Goal: Communication & Community: Share content

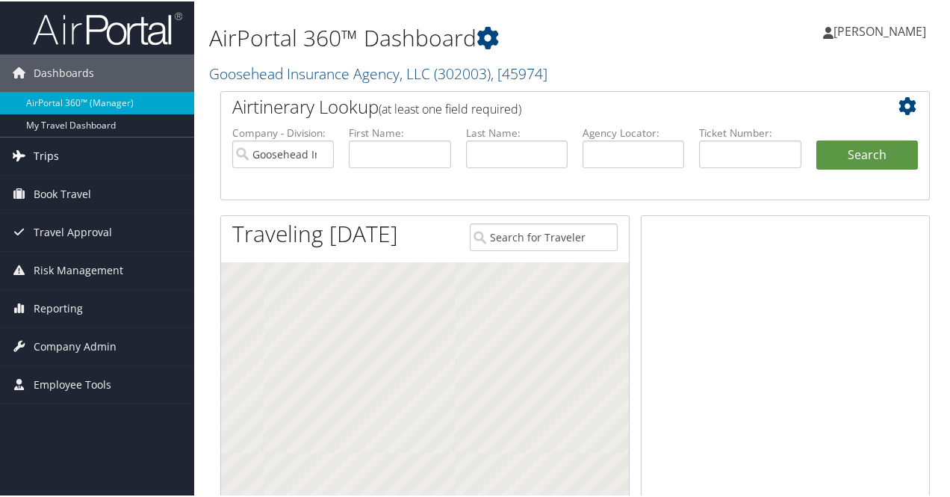
click at [44, 152] on span "Trips" at bounding box center [46, 154] width 25 height 37
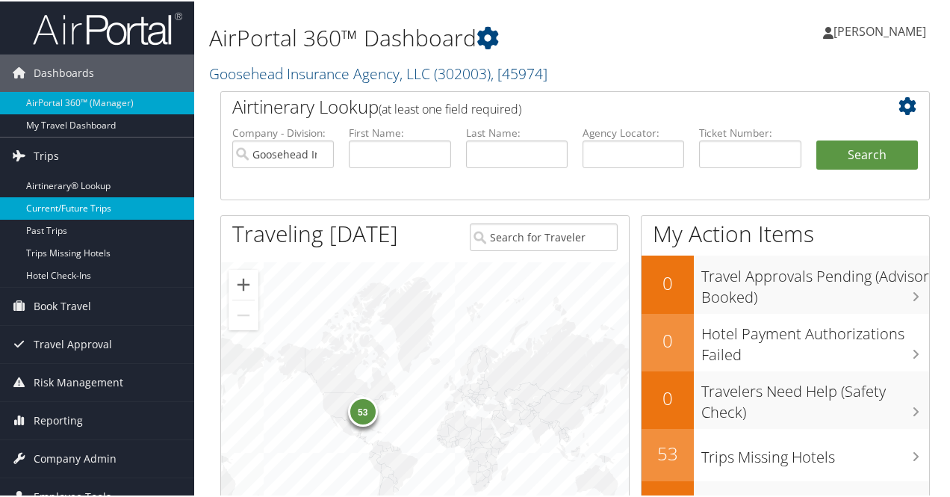
click at [78, 202] on link "Current/Future Trips" at bounding box center [97, 207] width 194 height 22
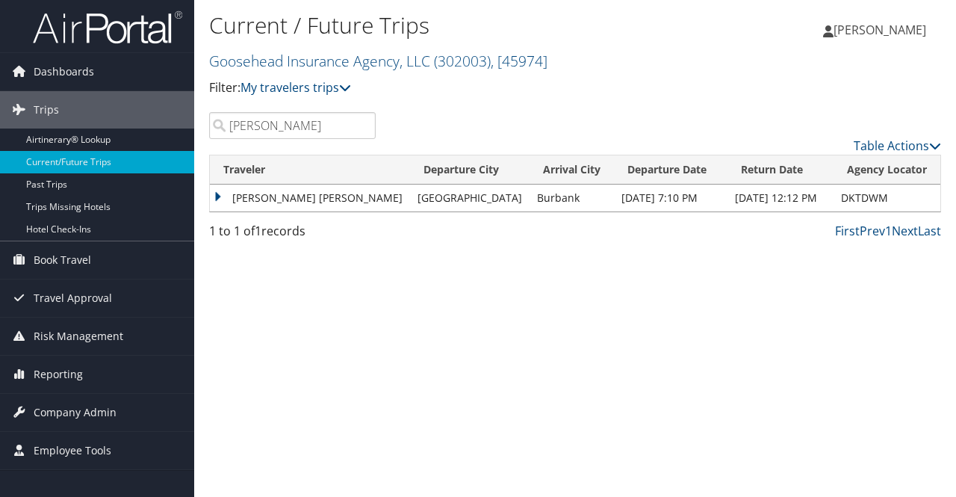
type input "byrne"
click at [220, 201] on td "[PERSON_NAME] [PERSON_NAME]" at bounding box center [310, 197] width 200 height 27
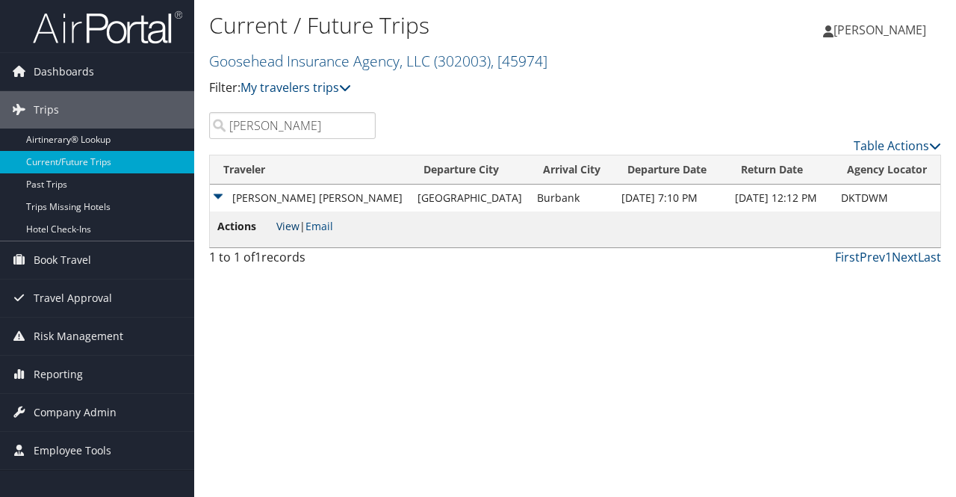
click at [286, 227] on link "View" at bounding box center [287, 226] width 23 height 14
click at [48, 264] on span "Book Travel" at bounding box center [63, 259] width 58 height 37
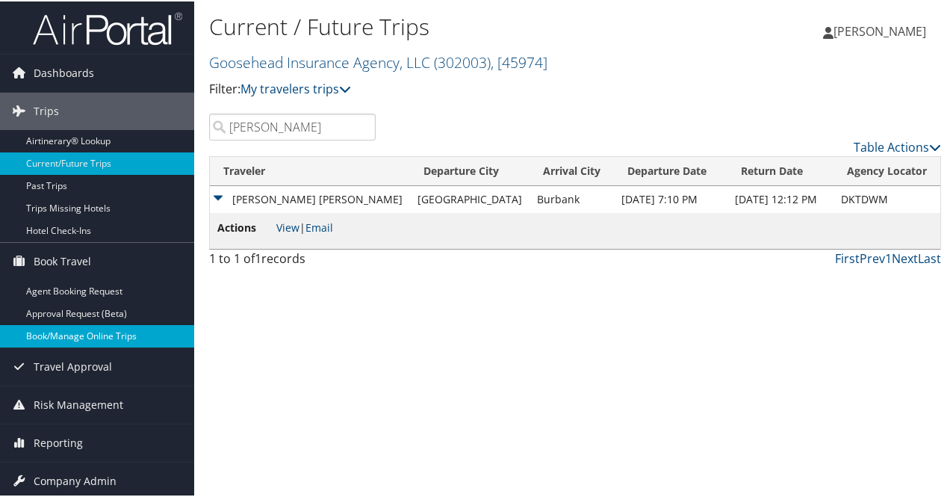
click at [70, 329] on link "Book/Manage Online Trips" at bounding box center [97, 334] width 194 height 22
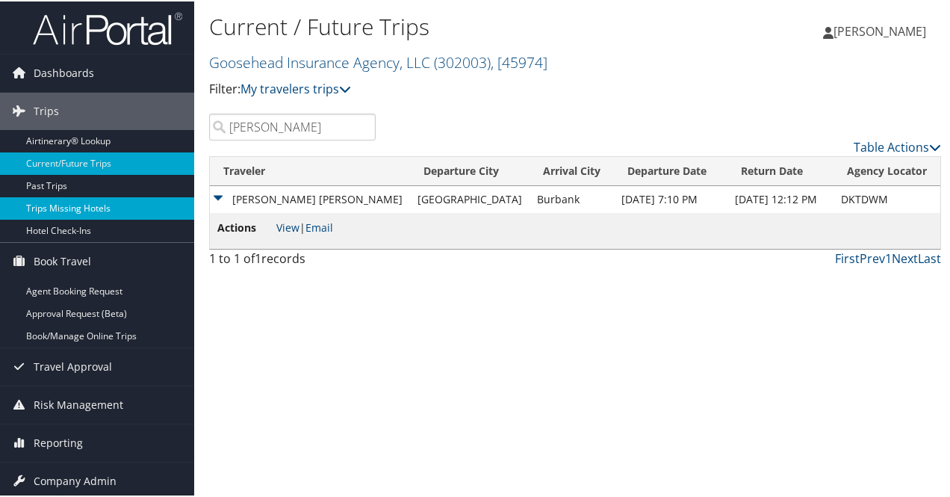
click at [61, 203] on link "Trips Missing Hotels" at bounding box center [97, 207] width 194 height 22
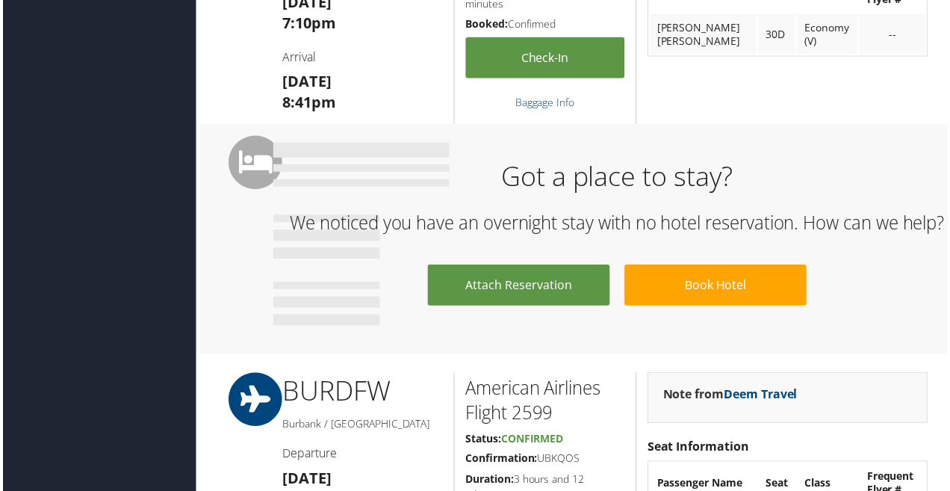
scroll to position [639, 0]
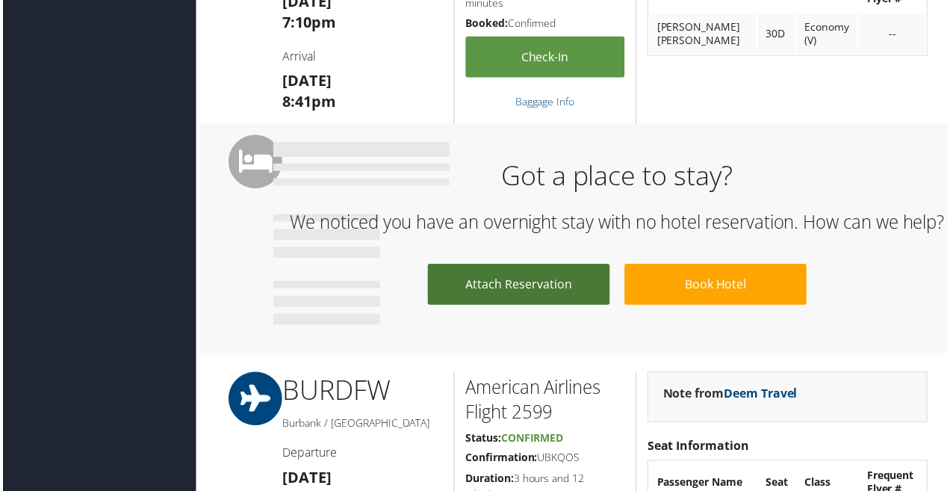
click at [532, 305] on link "Attach Reservation" at bounding box center [518, 285] width 183 height 41
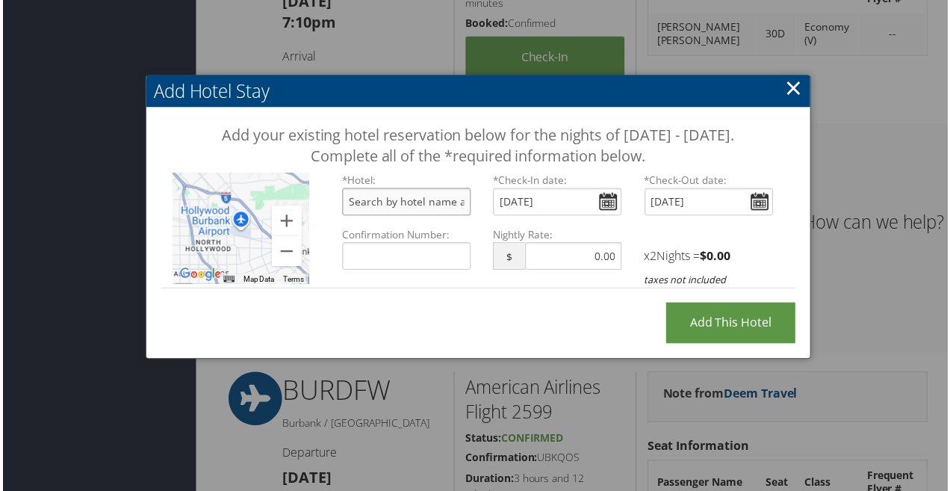
click at [402, 217] on input "text" at bounding box center [405, 203] width 129 height 28
paste input "Hilton Pasadena Confirmation"
type input "Hilton Pasadena, 168 South Los Robles Avenue, Pasadena, CA, USA"
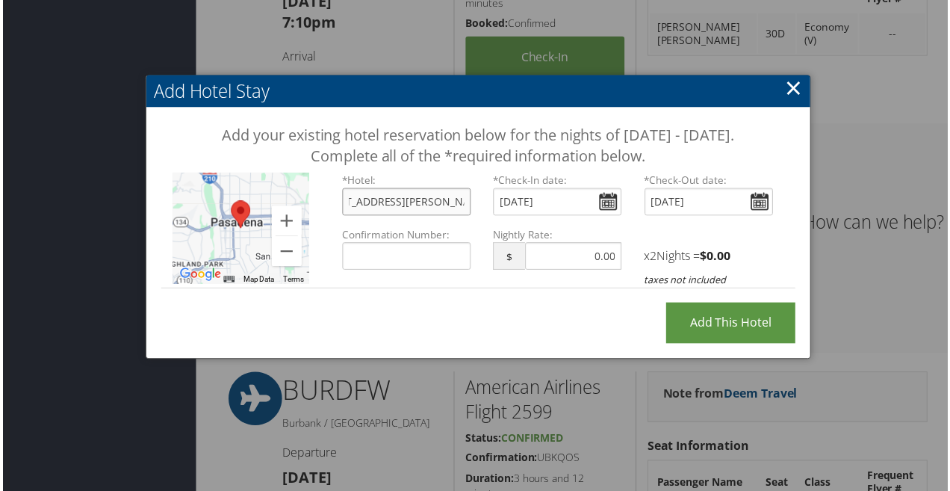
scroll to position [0, 209]
drag, startPoint x: 435, startPoint y: 226, endPoint x: 486, endPoint y: 226, distance: 50.8
click at [486, 226] on div "*Hotel: Hilton Pasadena, 168 South Los Robles Avenue, Pasadena, CA, USA You mus…" at bounding box center [558, 200] width 456 height 55
click at [373, 217] on input "Hilton Pasadena, 168 South Los Robles Avenue, Pasadena, CA, USA" at bounding box center [405, 203] width 129 height 28
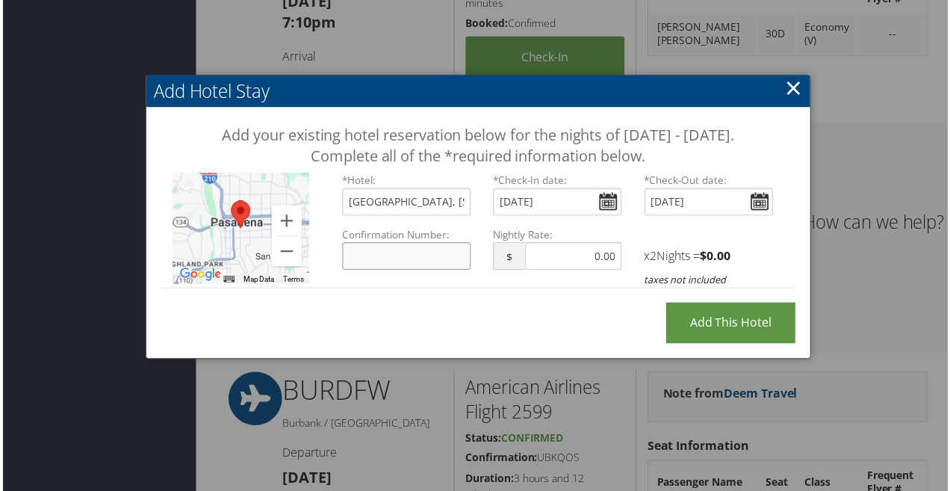
click at [387, 271] on input "Confirmation Number:" at bounding box center [405, 257] width 129 height 28
paste input "3345273953"
type input "3345273953"
click at [599, 319] on div "Add your existing hotel reservation below for the nights of October 7 - October…" at bounding box center [478, 213] width 668 height 211
click at [696, 341] on input "Add this Hotel" at bounding box center [732, 324] width 130 height 41
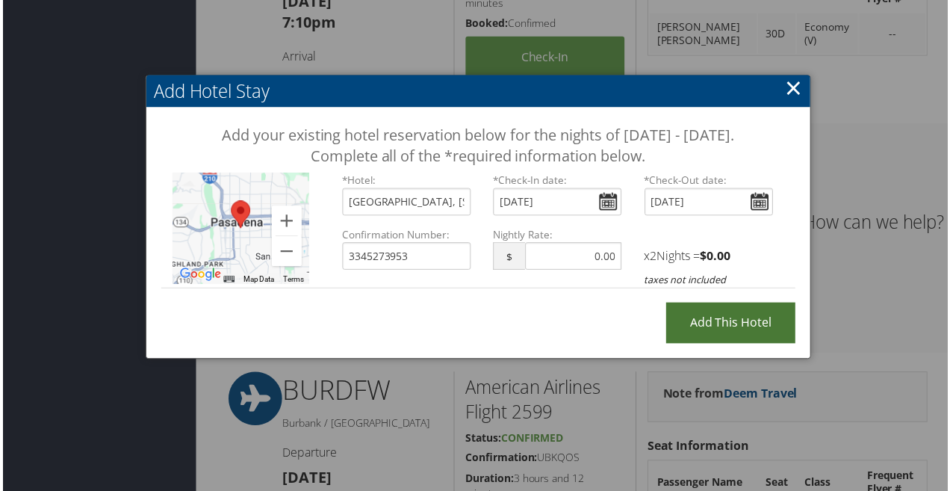
type input "Processing..."
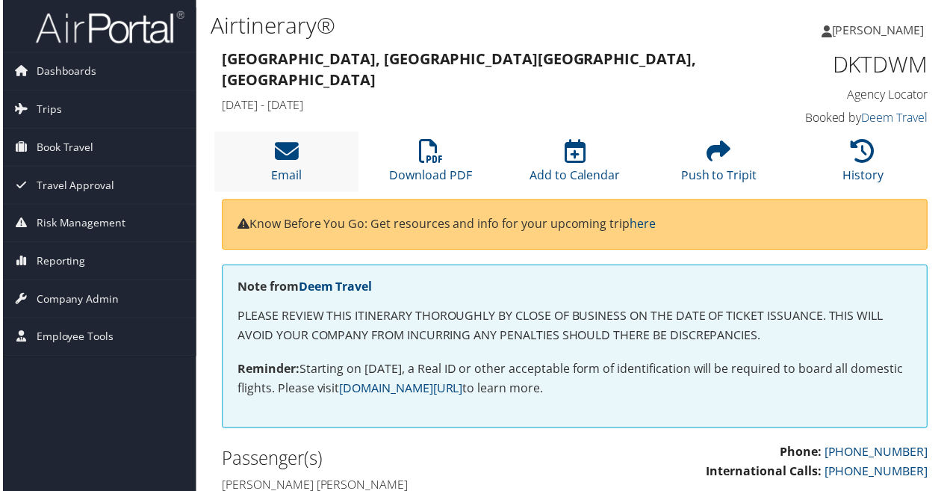
click at [299, 164] on li "Email" at bounding box center [285, 162] width 145 height 60
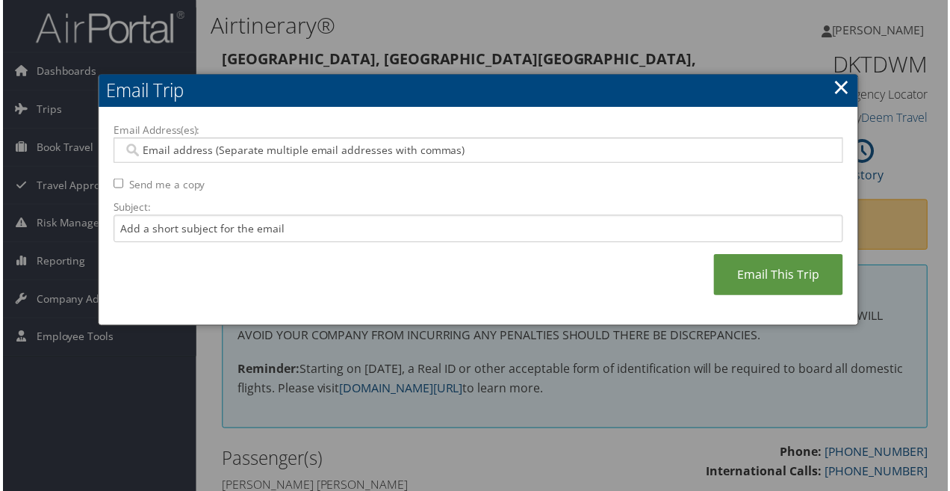
click at [839, 85] on link "×" at bounding box center [842, 87] width 17 height 30
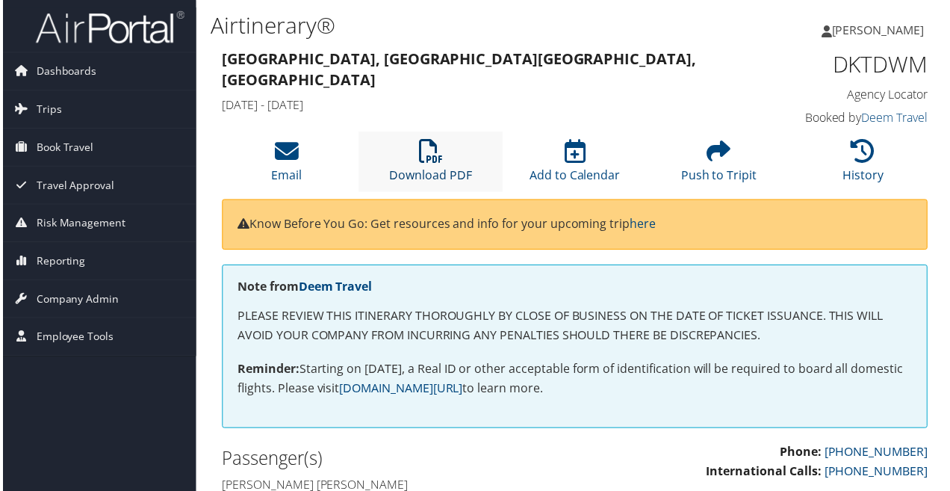
click at [438, 154] on icon at bounding box center [430, 152] width 24 height 24
click at [267, 156] on li "Email" at bounding box center [285, 162] width 145 height 60
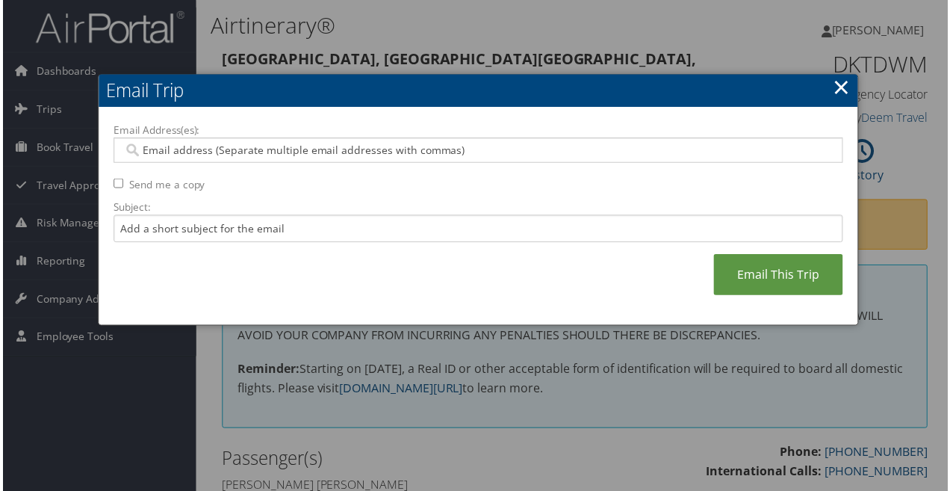
click at [335, 147] on input "Email Address(es):" at bounding box center [478, 150] width 715 height 15
click at [844, 89] on link "×" at bounding box center [842, 87] width 17 height 30
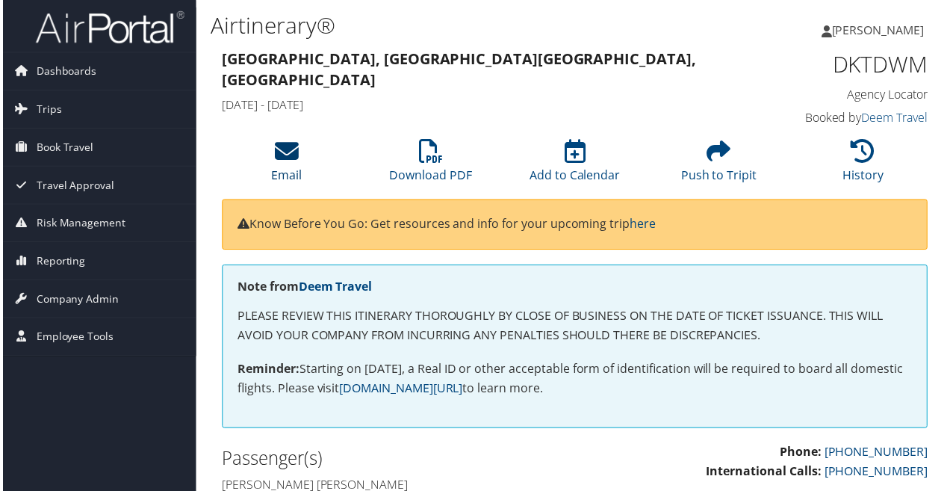
drag, startPoint x: 287, startPoint y: 159, endPoint x: 341, endPoint y: 154, distance: 54.0
click at [287, 159] on icon at bounding box center [285, 152] width 24 height 24
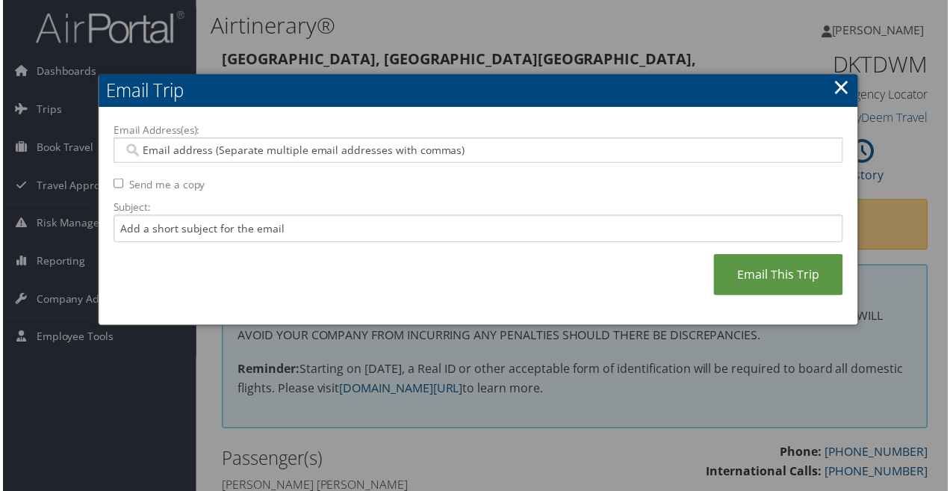
click at [467, 150] on input "Email Address(es):" at bounding box center [478, 150] width 715 height 15
paste input ""Sean Byrne" <Sean.byrne@goosehead.com>"
type input ""Sean Byrne" <Sean.byrne@goosehead.com>"
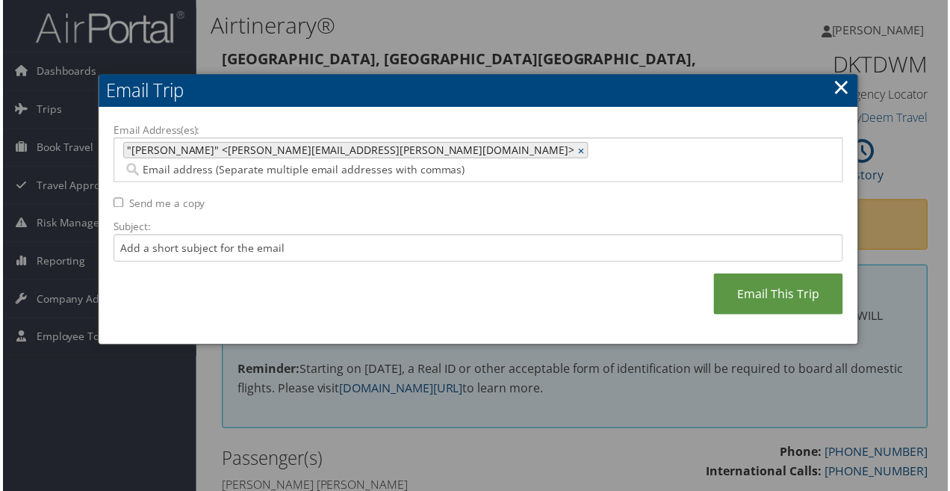
click at [197, 149] on span ""Sean Byrne" <Sean.byrne@goosehead.com>" at bounding box center [348, 150] width 453 height 15
type input ""Sean Byrne" <Sean.byrne@goosehead.com>"
click at [202, 150] on span ""Sean Byrne" <Sean.byrne@goosehead.com>" at bounding box center [348, 150] width 453 height 15
click at [578, 149] on link "×" at bounding box center [583, 150] width 10 height 15
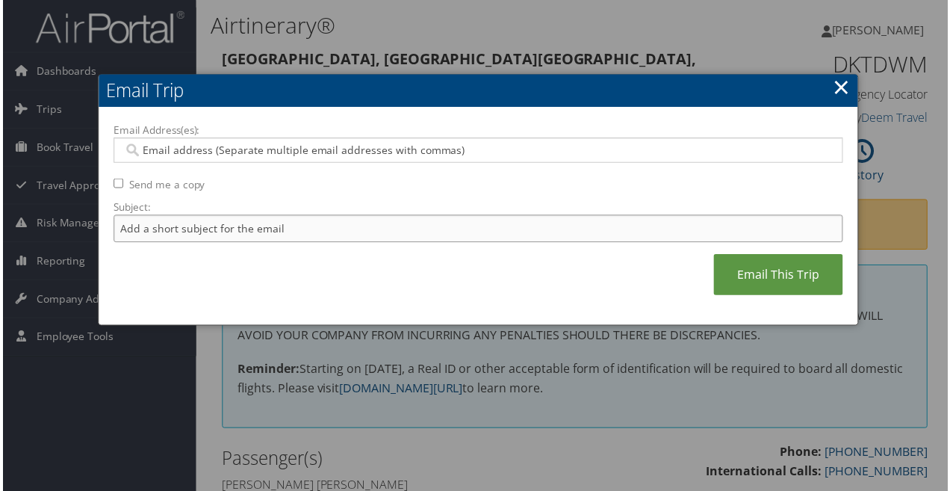
click at [258, 229] on input "Subject:" at bounding box center [477, 230] width 733 height 28
paste input ""Sean Byrne" <Sean.byrne@goosehead.com>"
drag, startPoint x: 187, startPoint y: 228, endPoint x: 24, endPoint y: 225, distance: 162.8
click at [25, 226] on body "Menu Dashboards ► AirPortal 360™ (Manager) My Travel Dashboard Trips ► Airtiner…" at bounding box center [478, 248] width 956 height 497
click at [376, 243] on div "Email Address(es): "Sean Byrne" <Sean.byrne@goosehead.com> Send me a copy Subje…" at bounding box center [477, 217] width 733 height 189
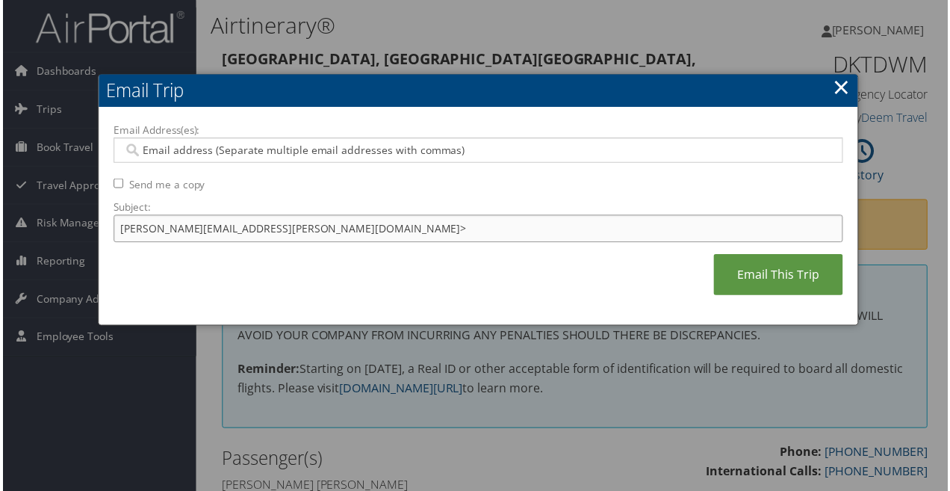
click at [350, 228] on input "Sean.byrne@goosehead.com>" at bounding box center [477, 230] width 733 height 28
type input "Sean.byrne@goosehead.com"
drag, startPoint x: 278, startPoint y: 229, endPoint x: 73, endPoint y: 226, distance: 204.7
click at [75, 226] on body "Menu Dashboards ► AirPortal 360™ (Manager) My Travel Dashboard Trips ► Airtiner…" at bounding box center [478, 248] width 956 height 497
click at [176, 153] on input "Email Address(es):" at bounding box center [478, 150] width 715 height 15
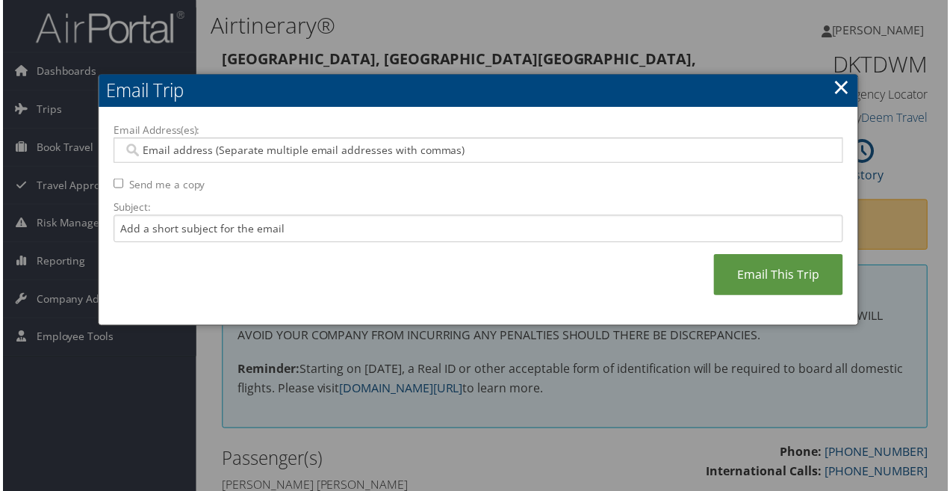
paste input "Sean.byrne@goosehead.com"
type input "Sean.byrne@goosehead.com"
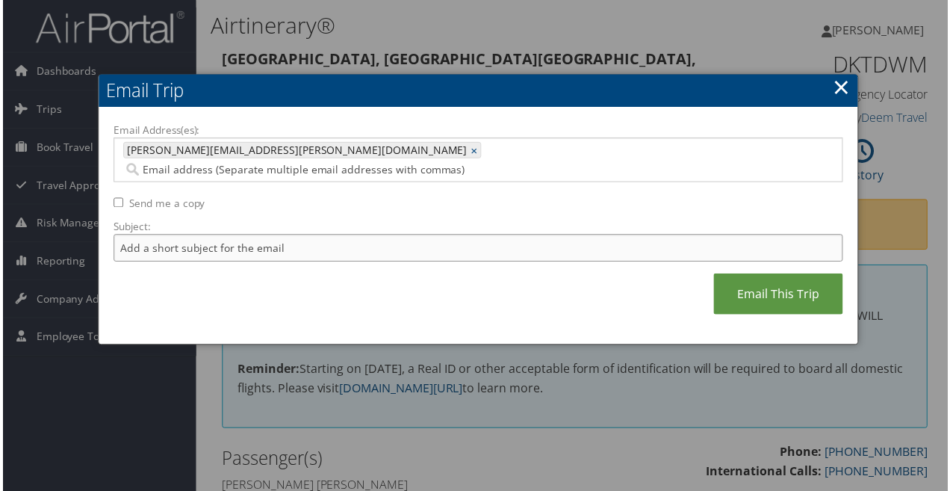
click at [190, 237] on input "Subject:" at bounding box center [477, 249] width 733 height 28
type input "I"
type input "Dallas to Burbank"
click at [115, 199] on input "Send me a copy" at bounding box center [116, 204] width 10 height 10
checkbox input "true"
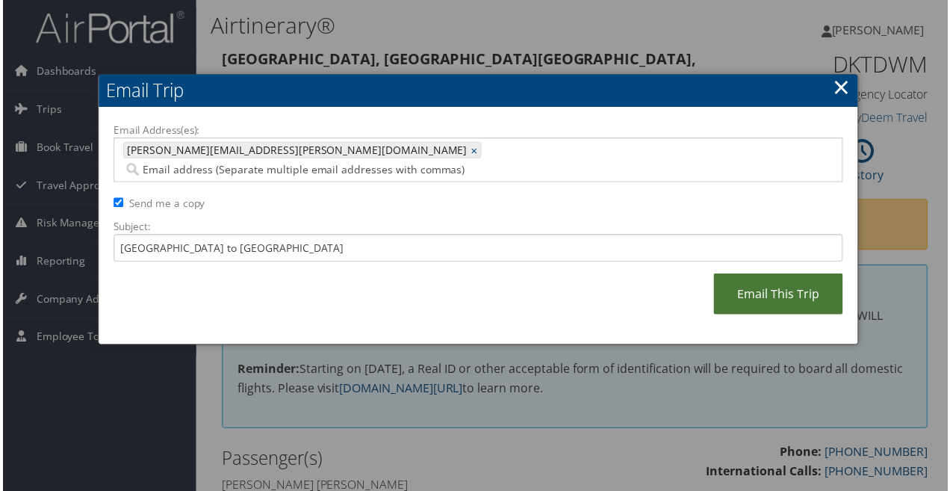
click at [777, 277] on link "Email This Trip" at bounding box center [780, 295] width 130 height 41
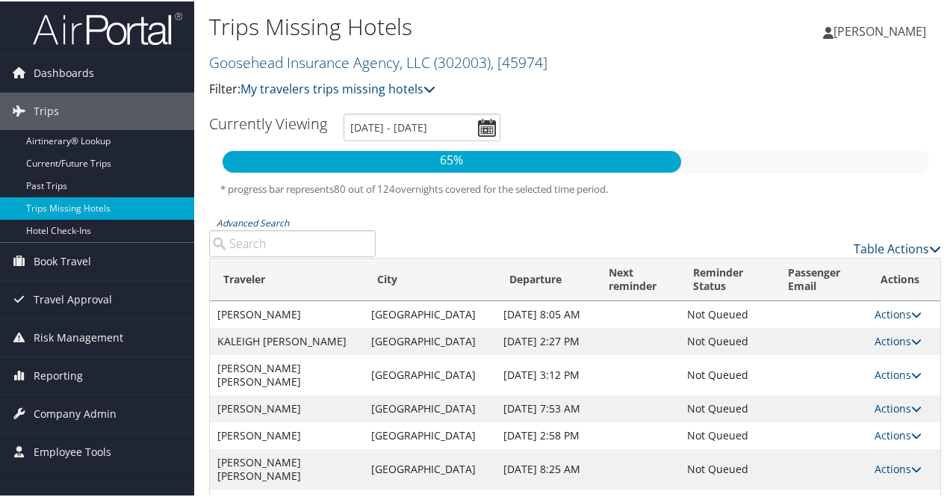
click at [305, 247] on input "Advanced Search" at bounding box center [292, 242] width 167 height 27
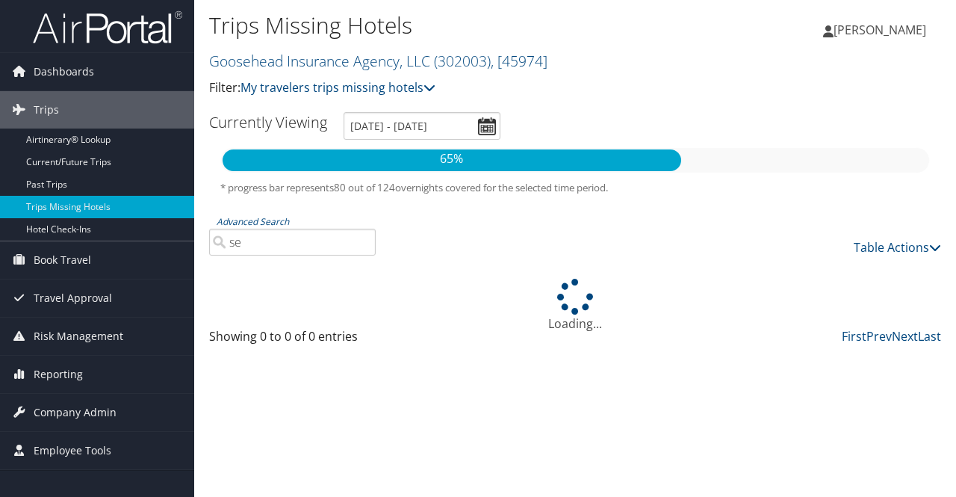
type input "s"
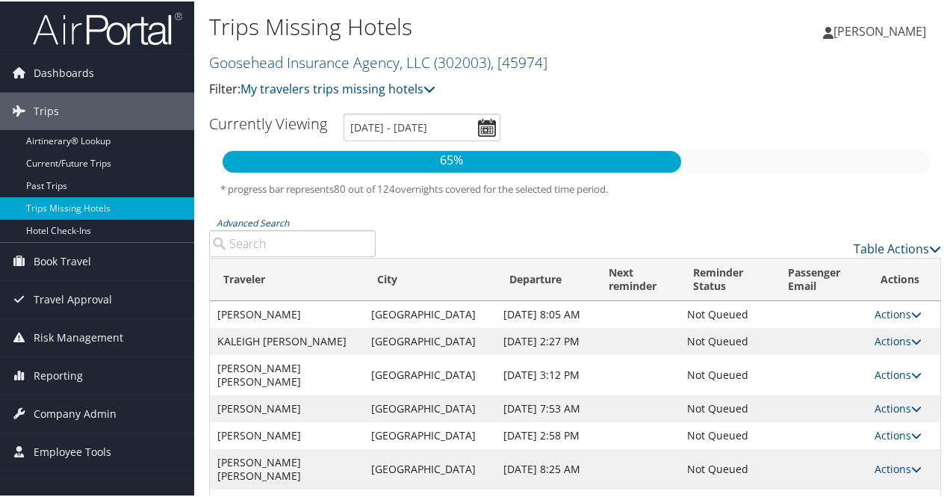
click at [333, 244] on input "Advanced Search" at bounding box center [292, 242] width 167 height 27
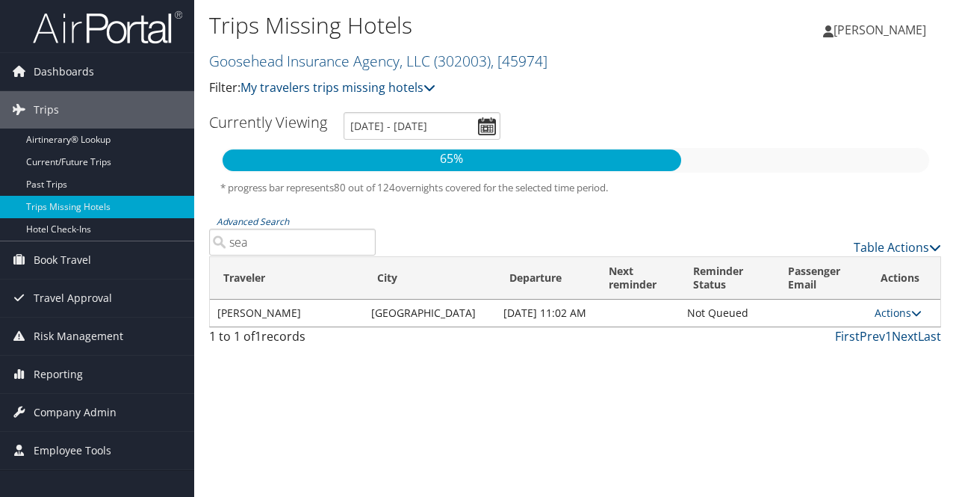
click at [335, 244] on input "sea" at bounding box center [292, 242] width 167 height 27
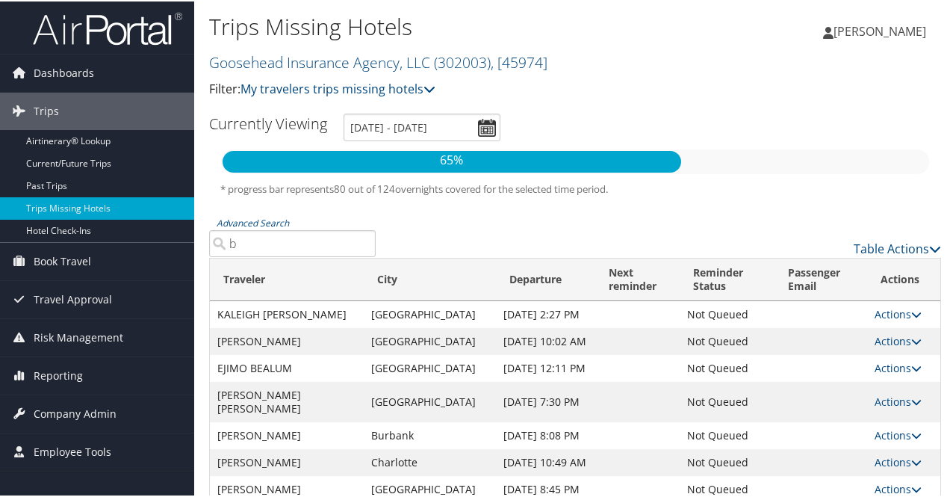
type input "by"
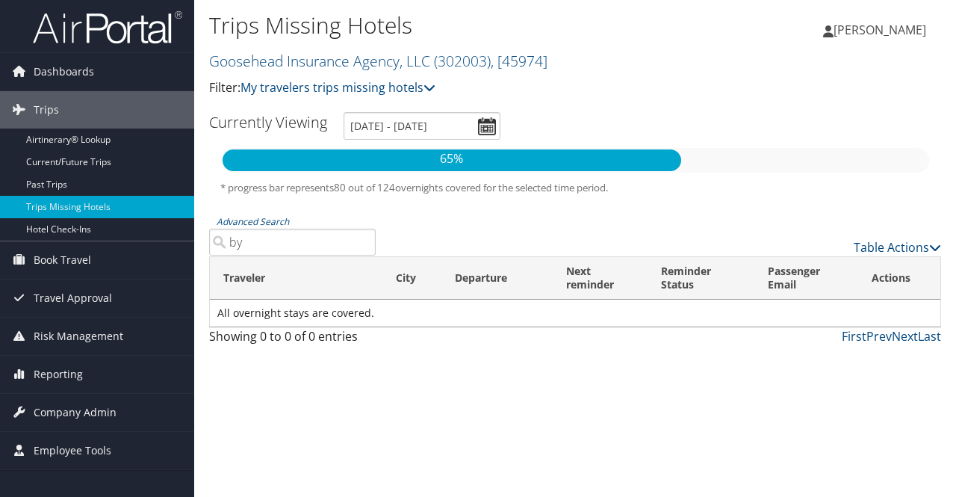
click at [335, 244] on input "by" at bounding box center [292, 242] width 167 height 27
